Goal: Information Seeking & Learning: Learn about a topic

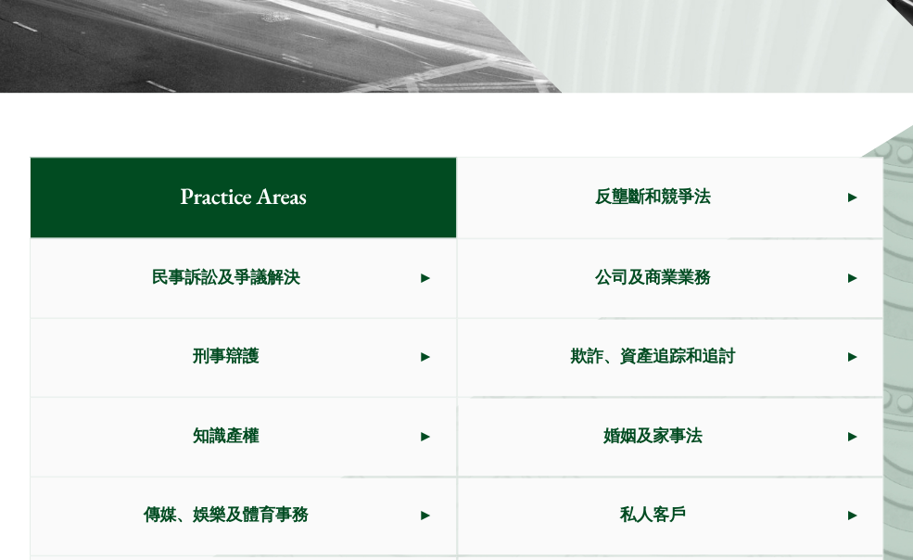
scroll to position [624, 0]
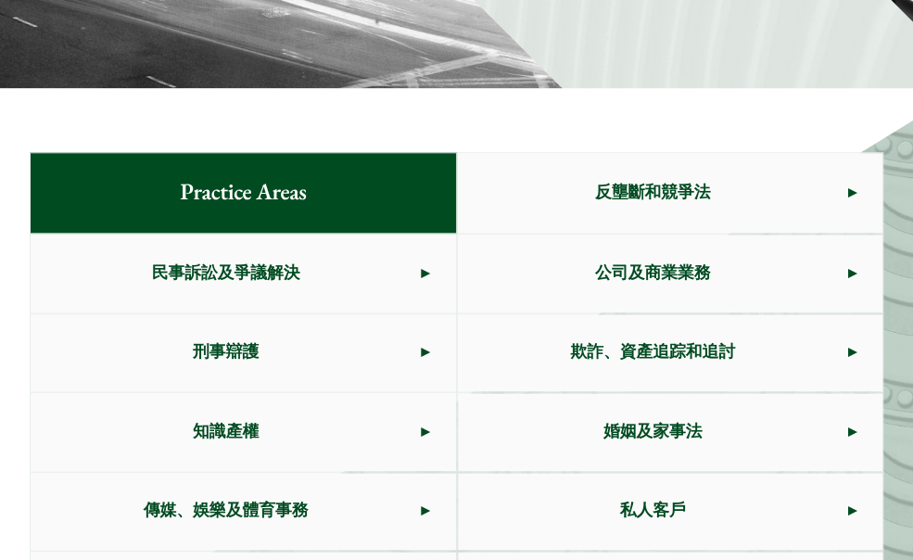
click at [298, 314] on span "刑事辯護" at bounding box center [226, 353] width 390 height 78
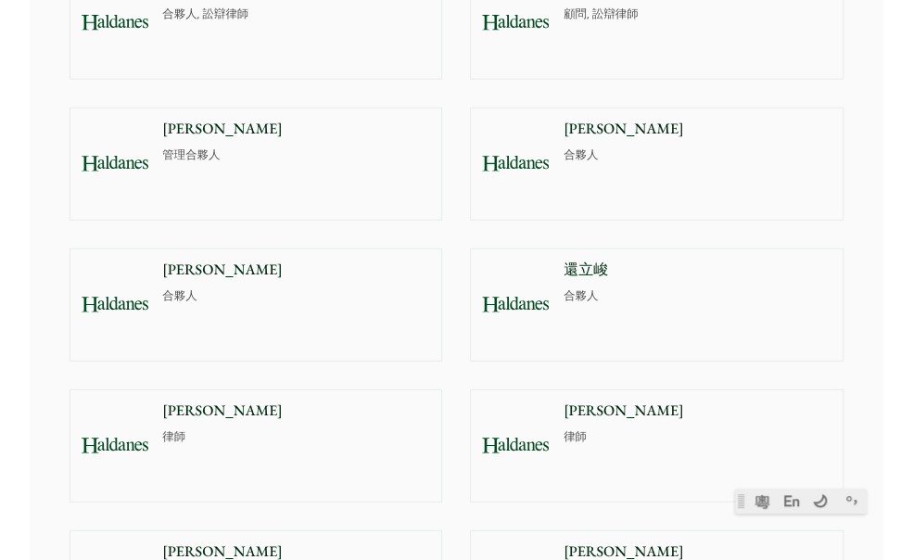
scroll to position [1651, 0]
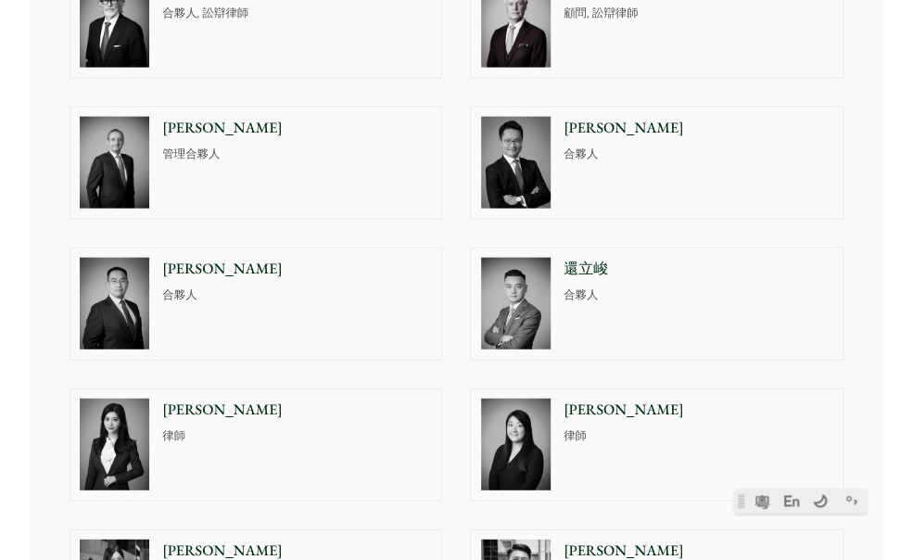
click at [260, 306] on div "[PERSON_NAME] 合夥人" at bounding box center [300, 303] width 283 height 111
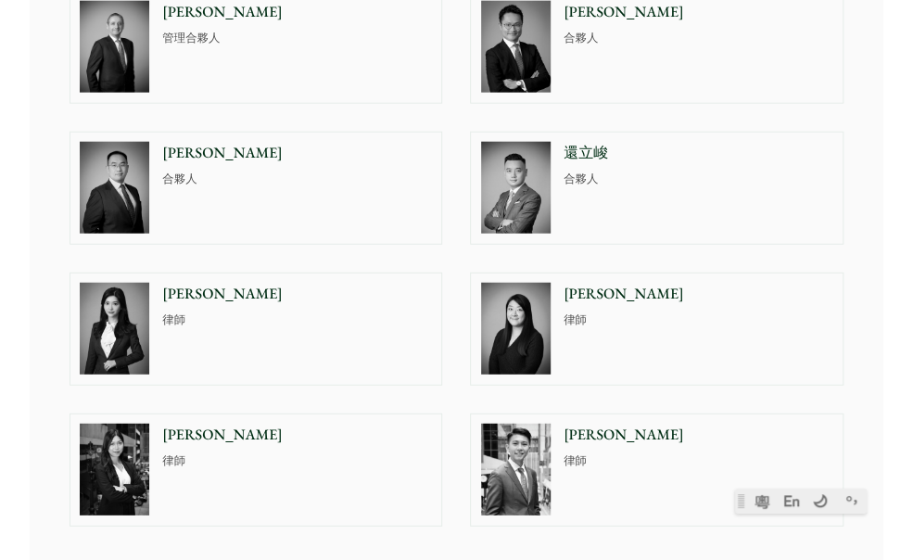
scroll to position [1768, 0]
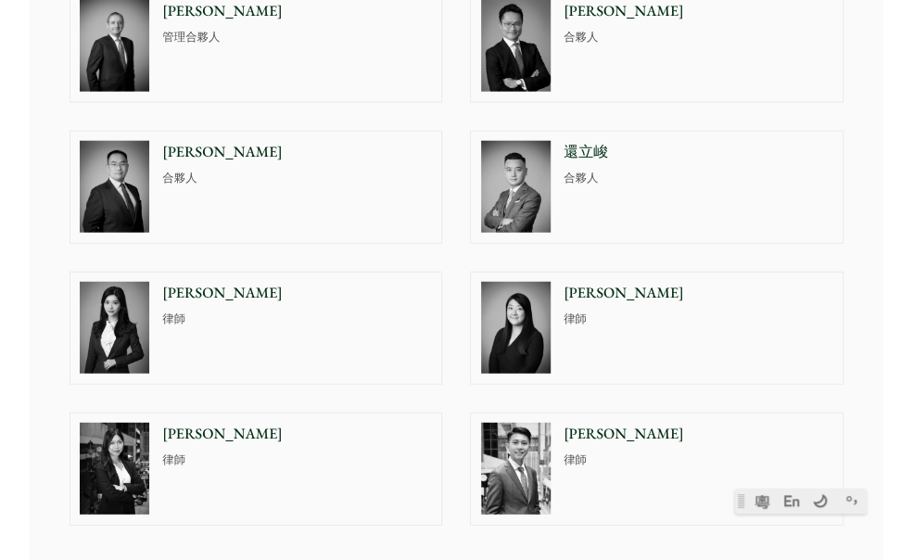
click at [197, 429] on p "[PERSON_NAME]" at bounding box center [297, 433] width 270 height 22
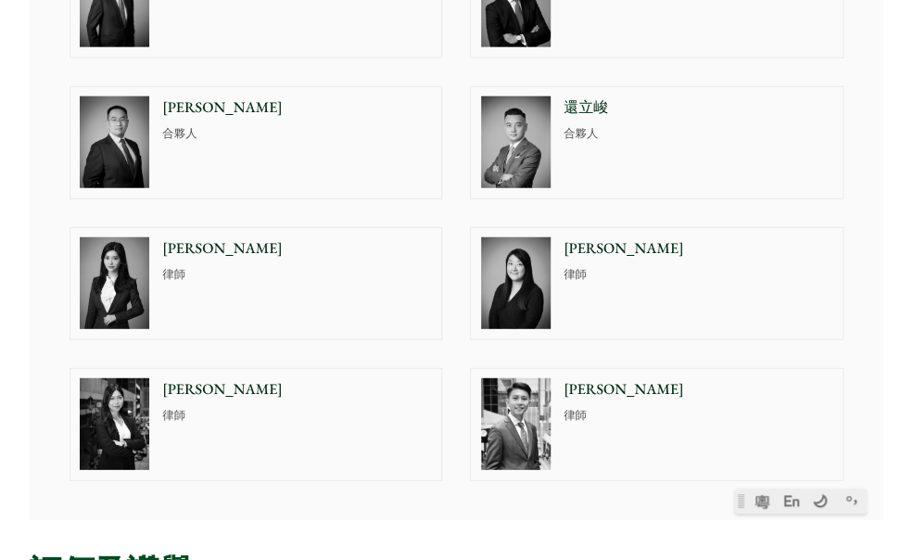
click at [518, 144] on img at bounding box center [515, 142] width 69 height 92
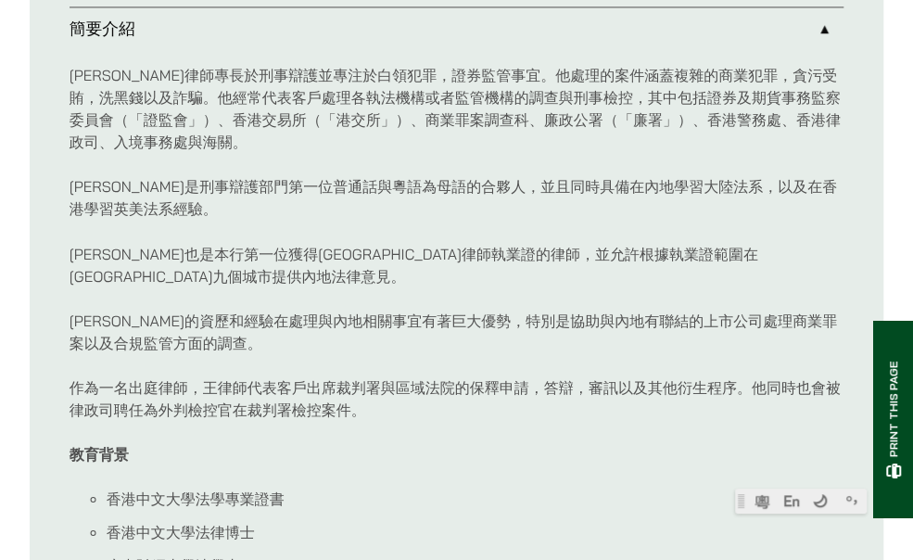
scroll to position [1112, 0]
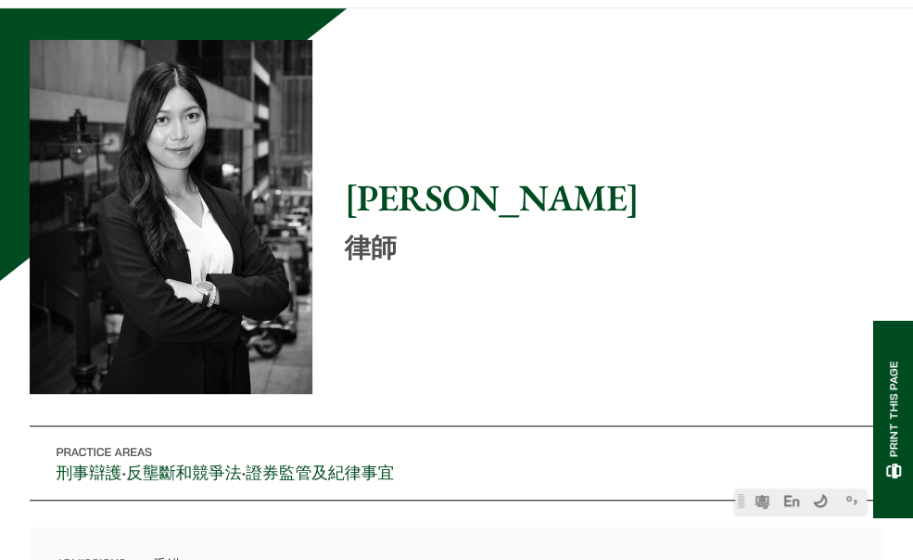
scroll to position [100, 0]
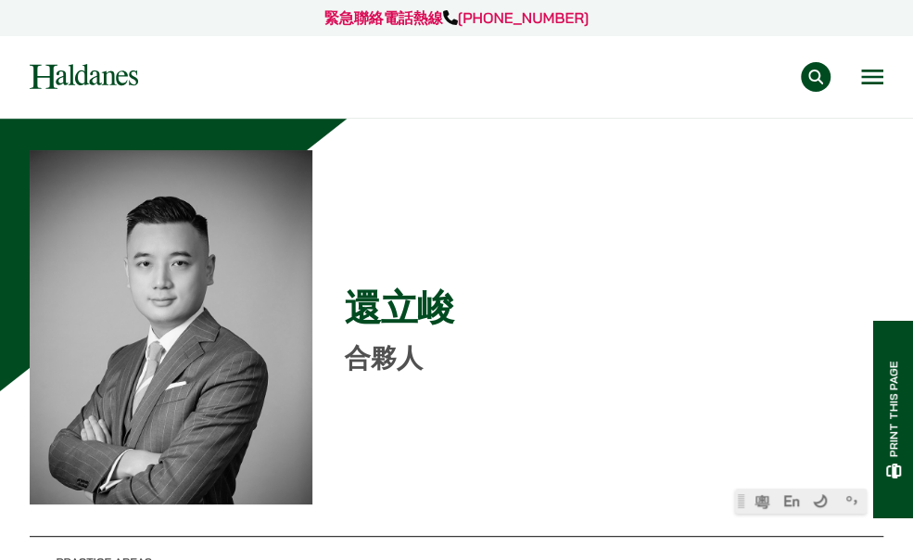
click at [863, 71] on button "Open menu" at bounding box center [872, 76] width 22 height 15
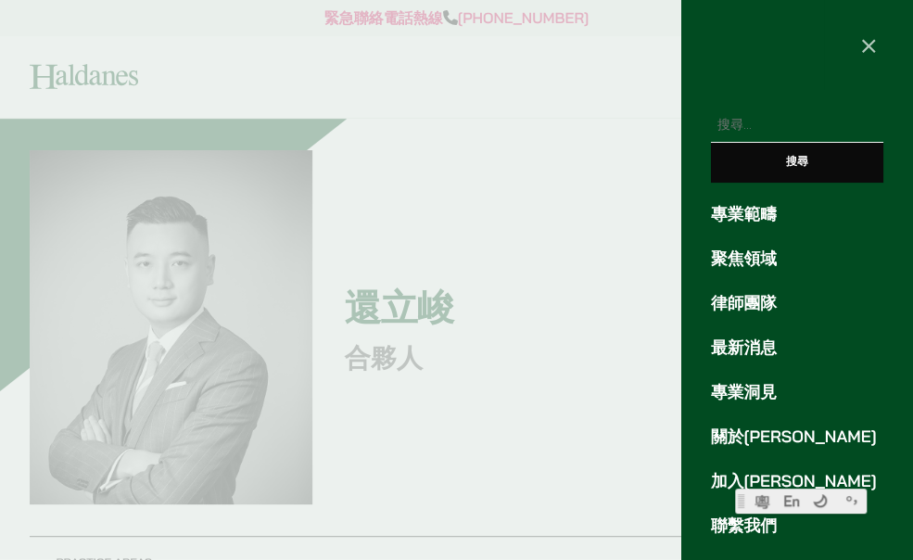
click at [531, 69] on div at bounding box center [456, 280] width 913 height 560
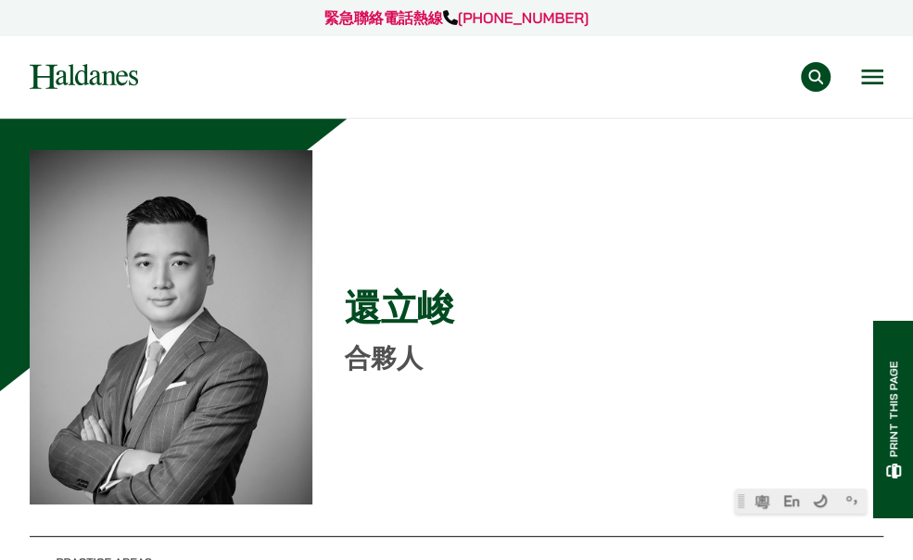
scroll to position [12, 0]
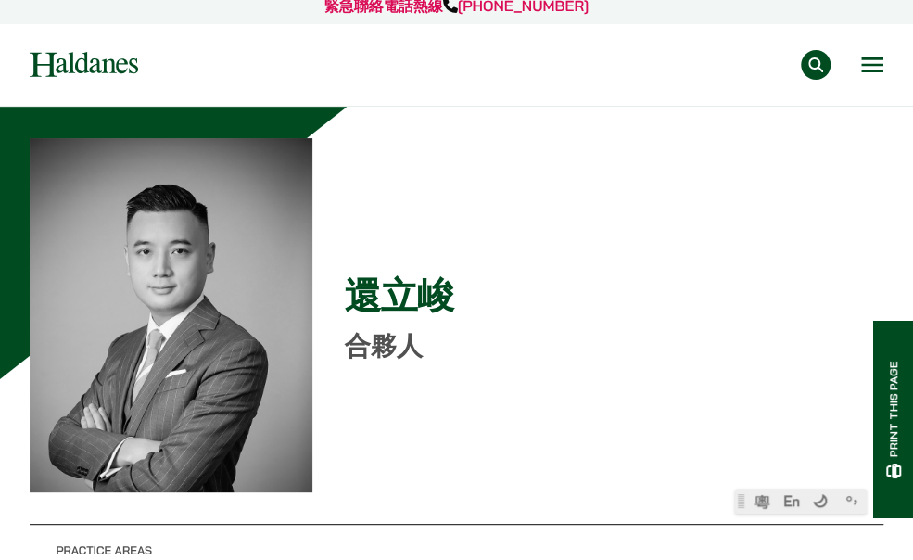
click at [92, 62] on img at bounding box center [84, 64] width 108 height 25
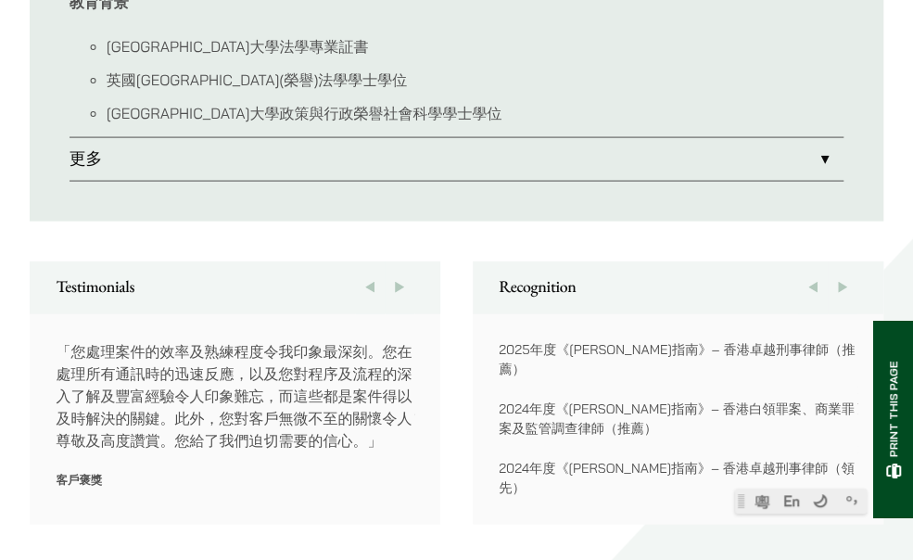
scroll to position [1448, 0]
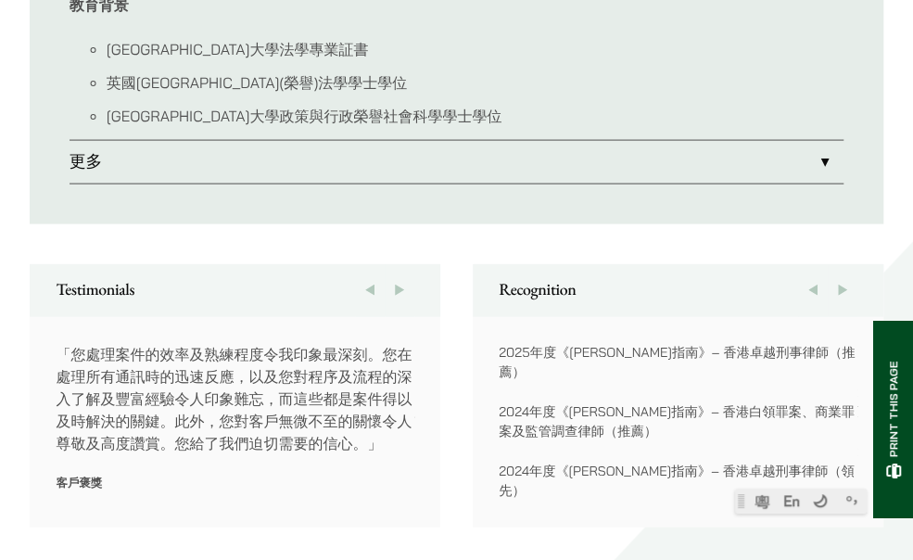
click at [282, 157] on link "更多" at bounding box center [456, 162] width 775 height 43
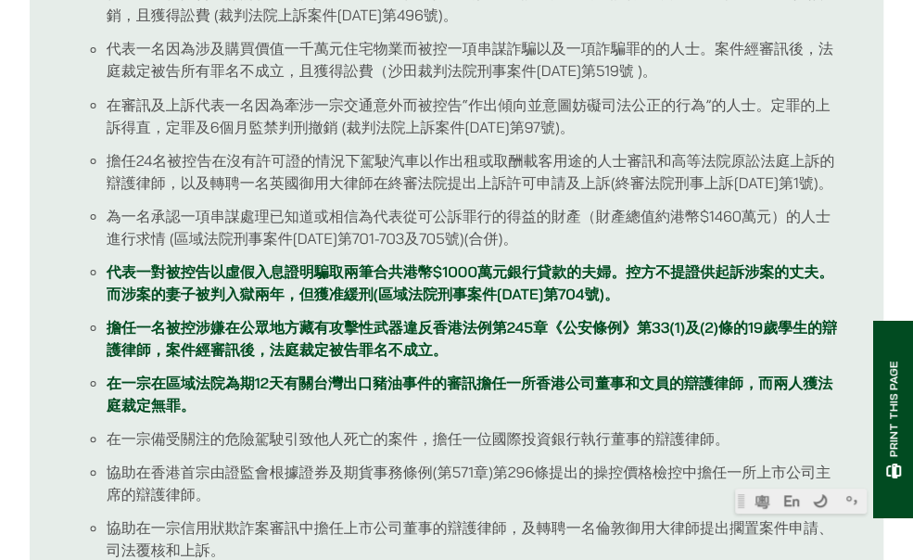
scroll to position [1282, 0]
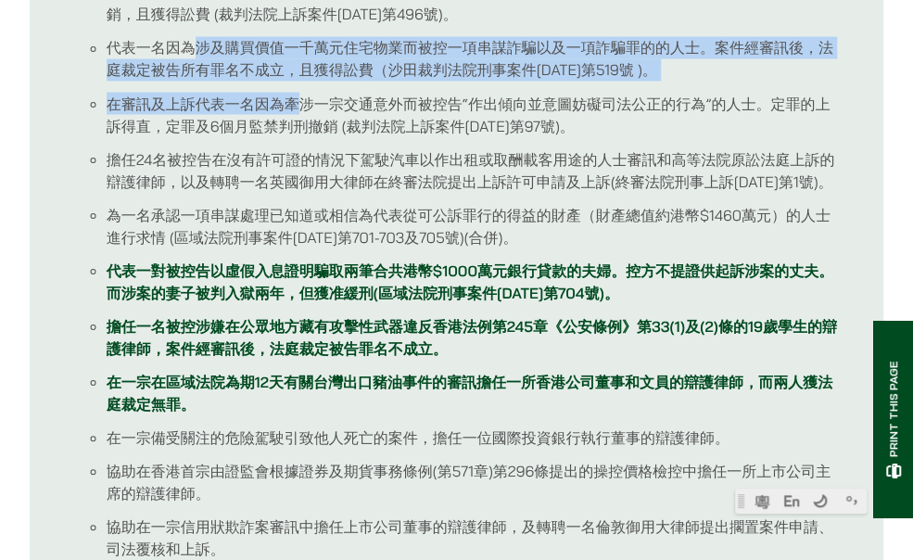
drag, startPoint x: 297, startPoint y: 107, endPoint x: 195, endPoint y: 25, distance: 131.2
click at [195, 25] on ul "代表一名被控告危險駕駛引致他人身體受嚴重傷害控罪的人士上訴。定罪的上訴得直，定罪及9個月監禁判刑撤銷，且獲得訟費 (裁判法院上訴案件[DATE]第496號)。…" at bounding box center [456, 286] width 775 height 611
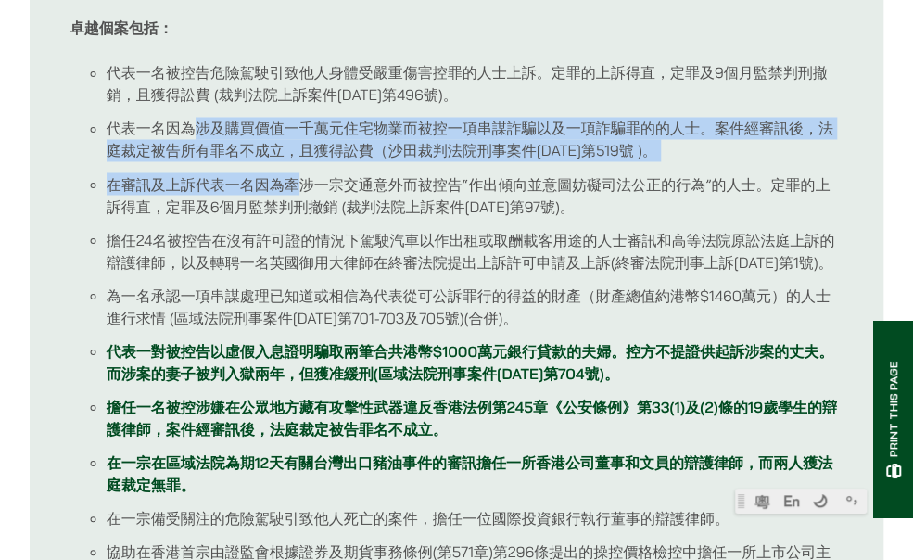
scroll to position [1201, 0]
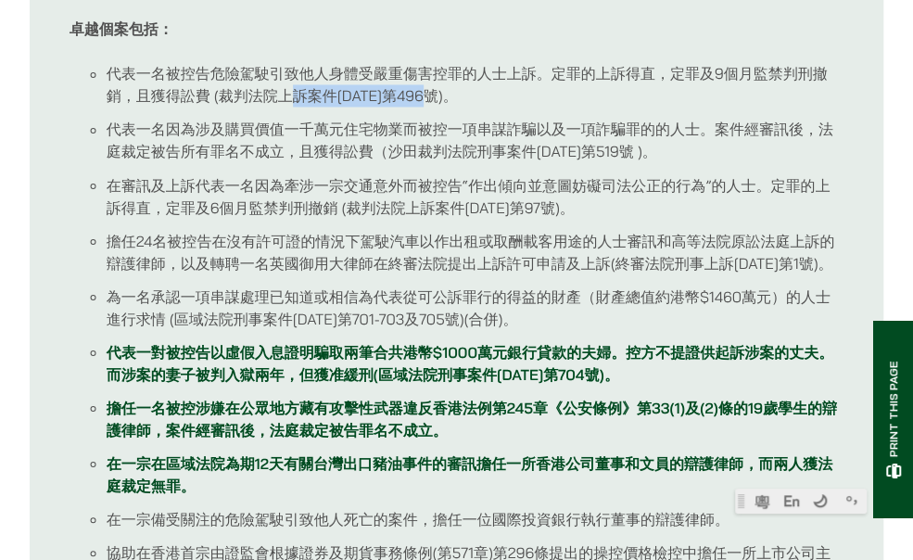
drag, startPoint x: 285, startPoint y: 93, endPoint x: 438, endPoint y: 84, distance: 153.1
click at [438, 84] on li "代表一名被控告危險駕駛引致他人身體受嚴重傷害控罪的人士上訴。定罪的上訴得直，定罪及9個月監禁判刑撤銷，且獲得訟費 (裁判法院上訴案件[DATE]第496號)。" at bounding box center [475, 84] width 737 height 44
copy li "訴案件[DATE]第496號"
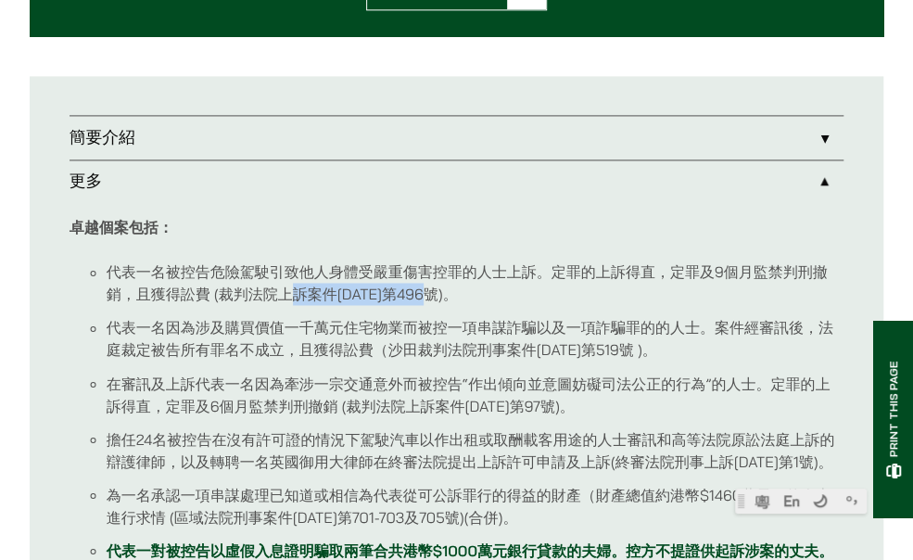
scroll to position [1003, 0]
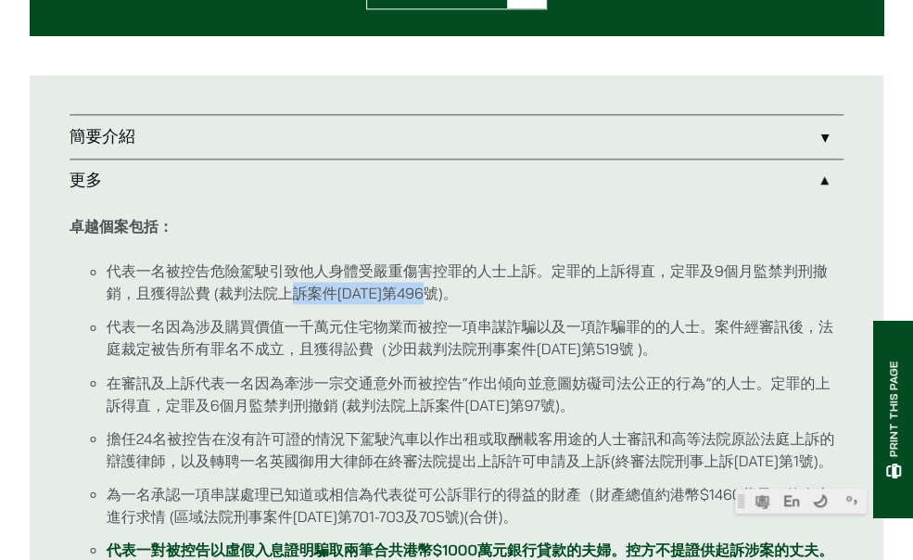
click at [348, 136] on link "簡要介紹" at bounding box center [456, 136] width 775 height 43
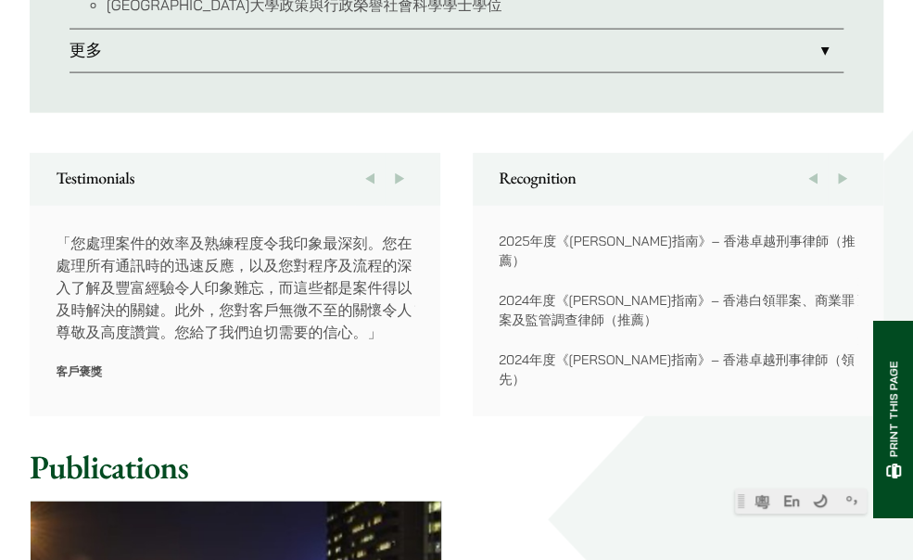
scroll to position [1595, 0]
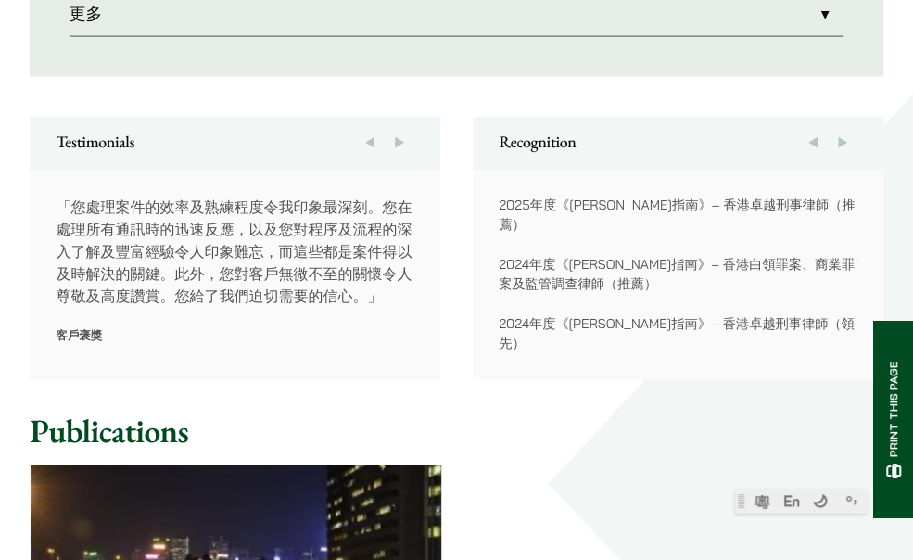
click at [303, 8] on link "更多" at bounding box center [456, 15] width 775 height 43
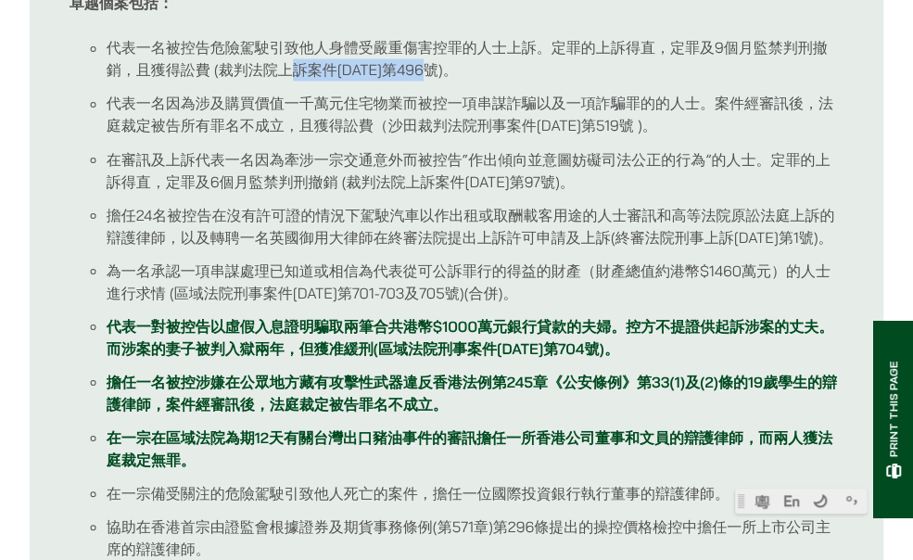
scroll to position [1227, 0]
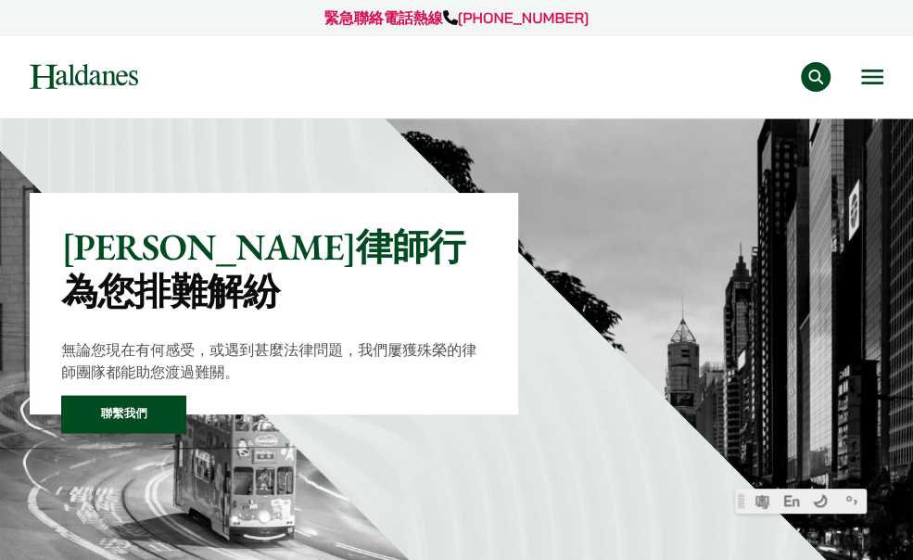
scroll to position [75, 0]
